Goal: Transaction & Acquisition: Purchase product/service

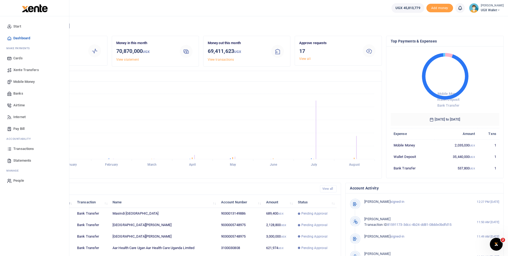
click at [28, 81] on span "Mobile Money" at bounding box center [23, 81] width 21 height 5
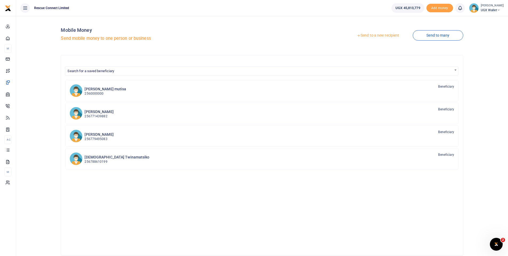
click at [374, 35] on link "Send to a new recipient" at bounding box center [378, 36] width 70 height 10
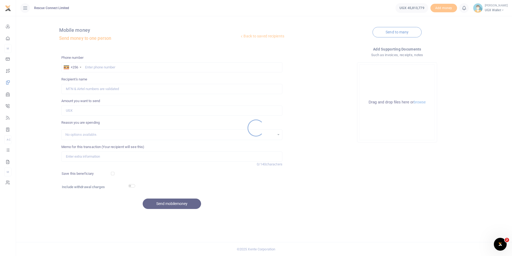
click at [110, 65] on div at bounding box center [256, 128] width 512 height 256
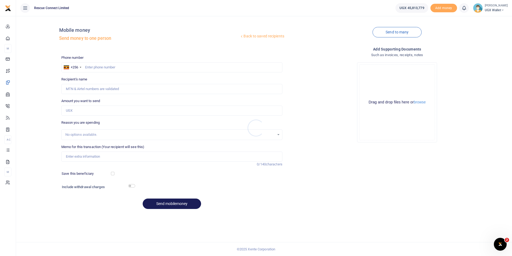
click at [105, 65] on div at bounding box center [256, 128] width 512 height 256
click at [105, 65] on input "text" at bounding box center [171, 67] width 221 height 10
paste input "tel:+256775433145"
click at [98, 68] on input "tel:+256775433145" at bounding box center [171, 67] width 221 height 10
type input "775433145"
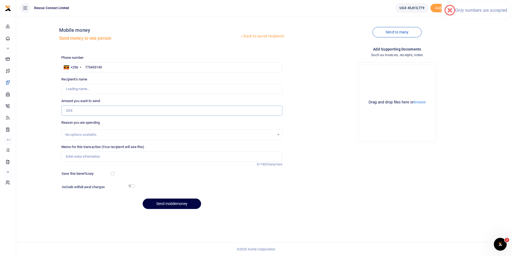
click at [98, 112] on input "Amount you want to send" at bounding box center [171, 110] width 221 height 10
type input "[PERSON_NAME]"
type input "600,000"
click at [91, 157] on input "Memo for this transaction (Your recipient will see this)" at bounding box center [171, 156] width 221 height 10
paste input "Case 97378"
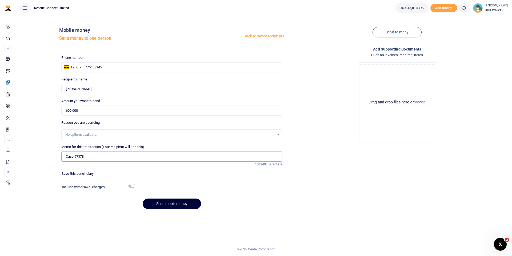
type input "Case 97378"
click at [167, 204] on button "Send mobilemoney" at bounding box center [172, 203] width 58 height 10
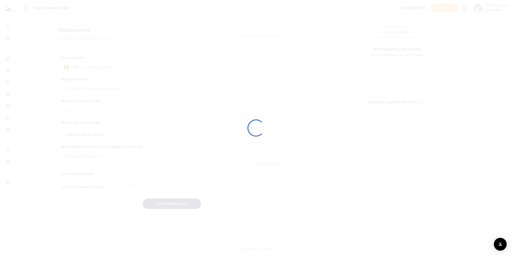
select select
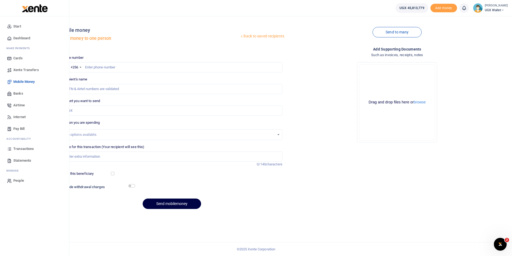
click at [26, 38] on span "Dashboard" at bounding box center [21, 37] width 17 height 5
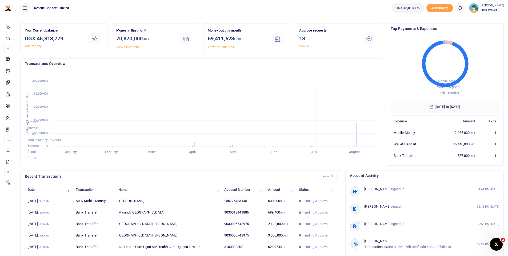
scroll to position [19, 0]
